Goal: Find specific page/section

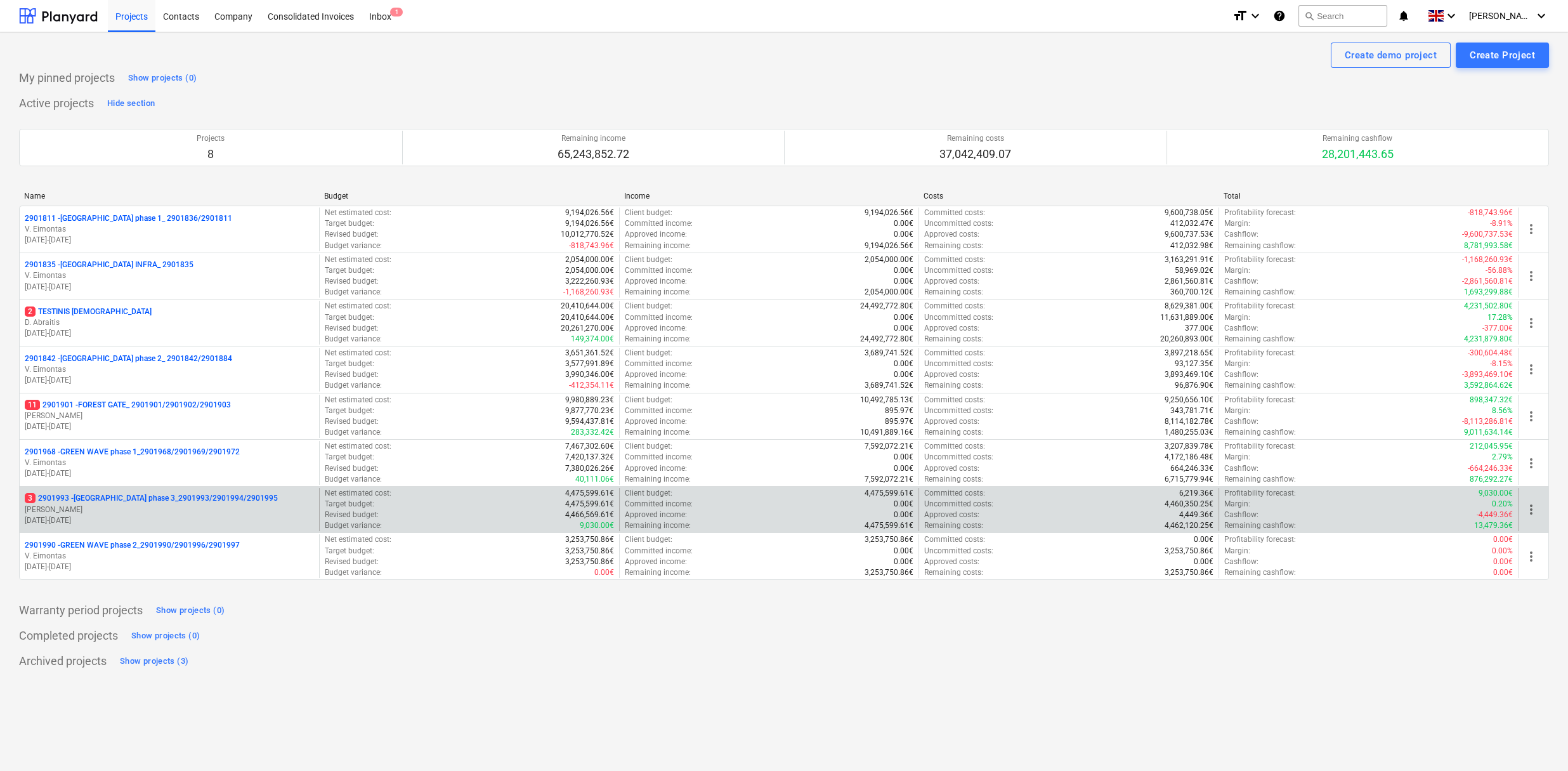
click at [194, 499] on p "3 2901993 - [GEOGRAPHIC_DATA] phase 3_2901993/2901994/2901995" at bounding box center [152, 498] width 253 height 11
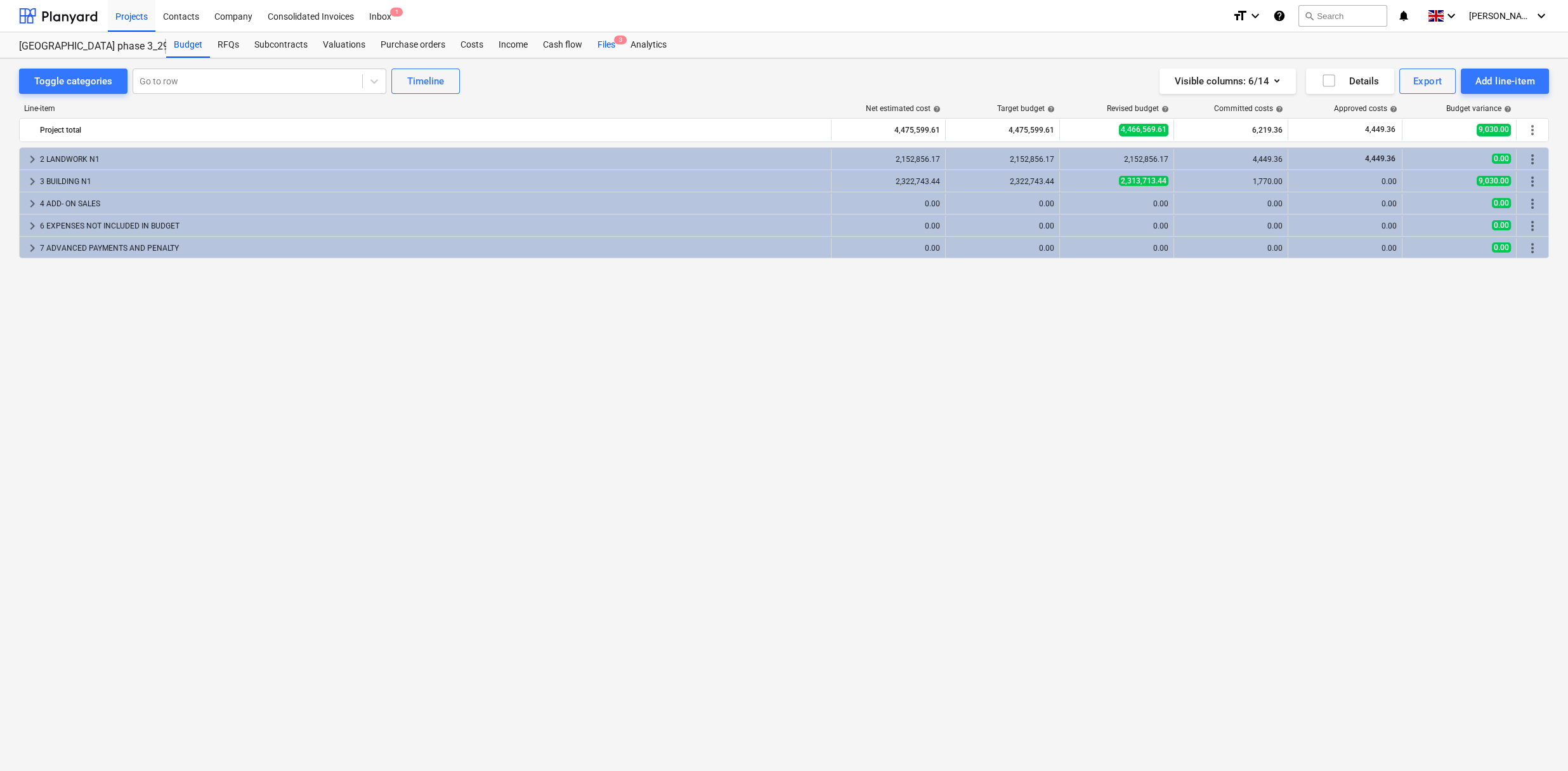
click at [604, 40] on div "Files 3" at bounding box center [607, 45] width 33 height 25
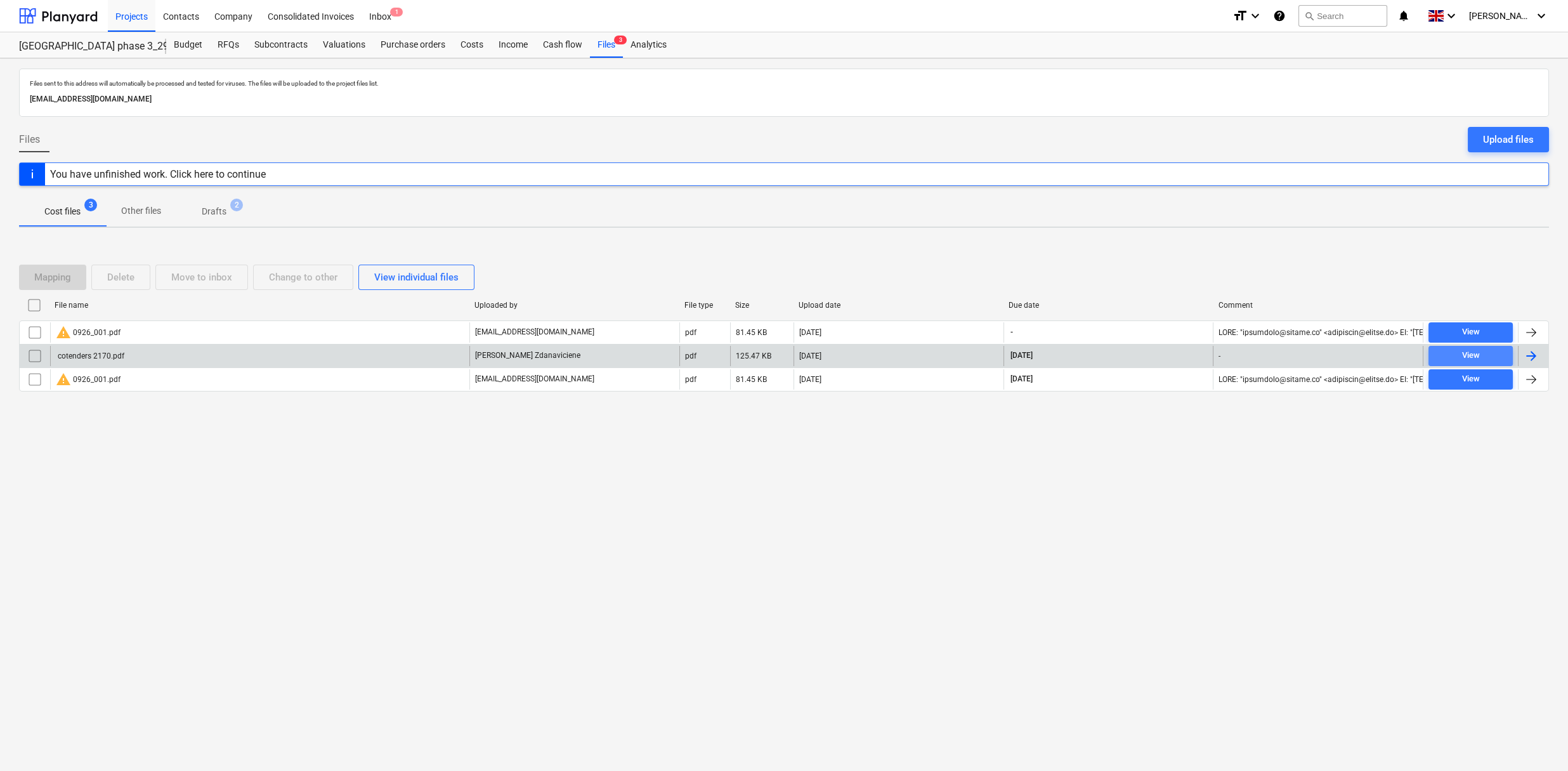
click at [1443, 353] on span "View" at bounding box center [1471, 355] width 74 height 14
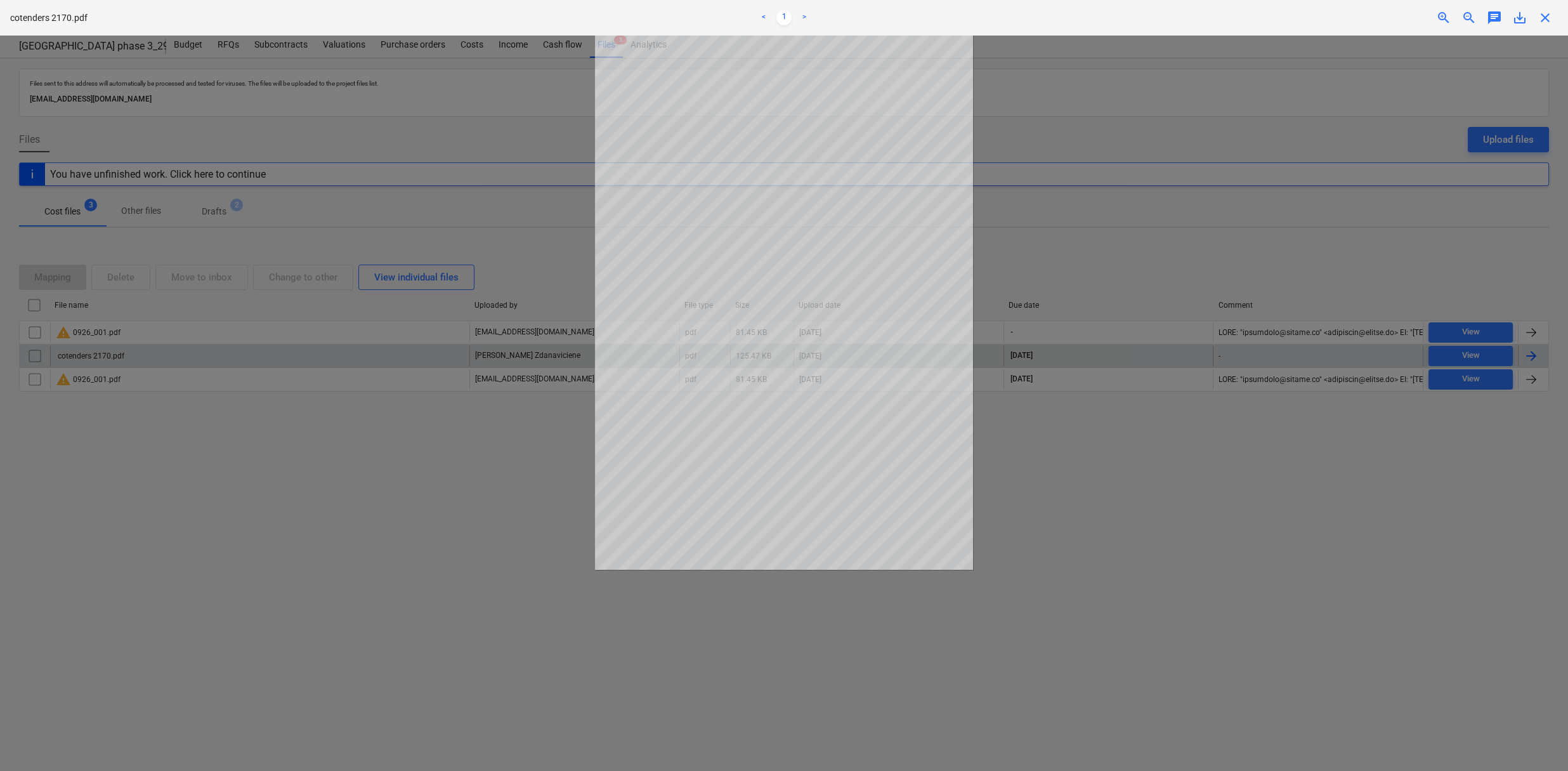
click at [328, 512] on div at bounding box center [784, 403] width 1568 height 735
click at [332, 63] on div at bounding box center [784, 403] width 1568 height 735
